Goal: Task Accomplishment & Management: Check status

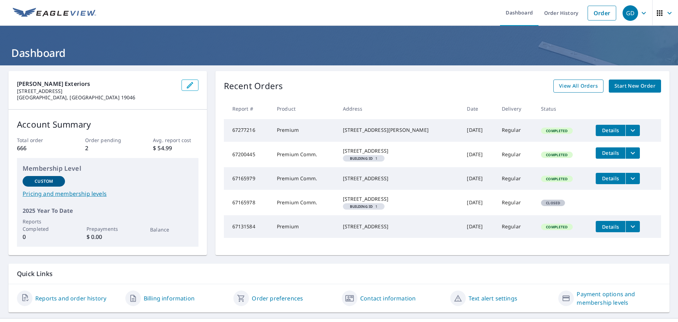
click at [564, 86] on span "View All Orders" at bounding box center [578, 86] width 39 height 9
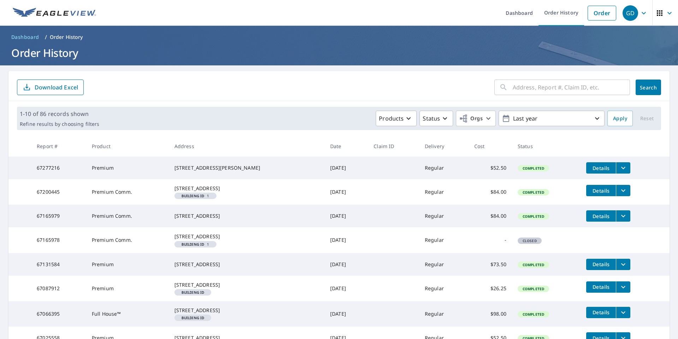
click at [529, 92] on input "text" at bounding box center [571, 87] width 117 height 20
type input "958 cornwallis"
click button "Search" at bounding box center [647, 87] width 25 height 16
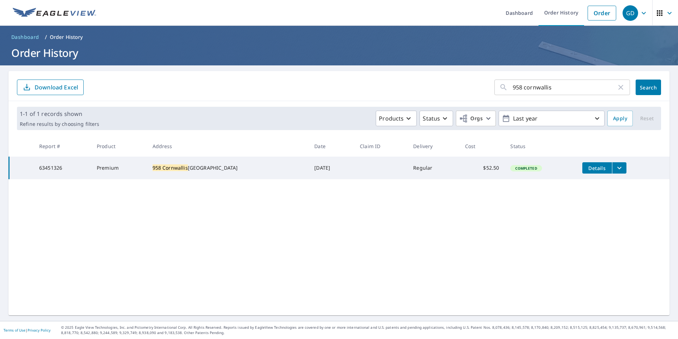
click at [588, 165] on span "Details" at bounding box center [596, 167] width 21 height 7
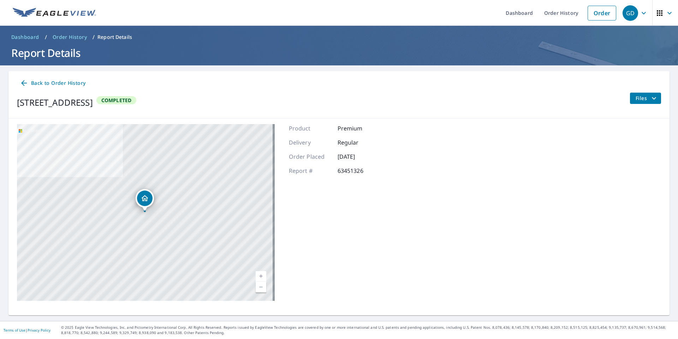
click at [641, 101] on span "Files" at bounding box center [646, 98] width 23 height 8
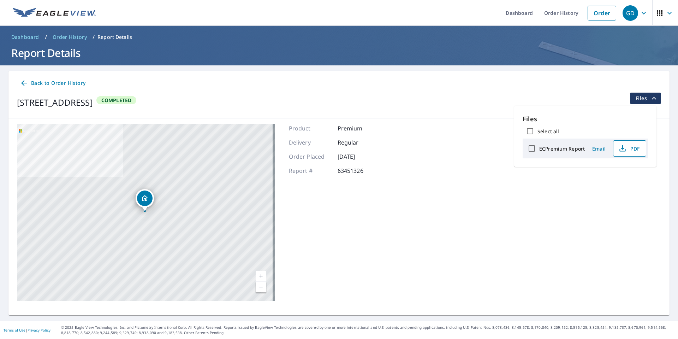
click at [631, 148] on span "PDF" at bounding box center [628, 148] width 23 height 8
